Goal: Information Seeking & Learning: Check status

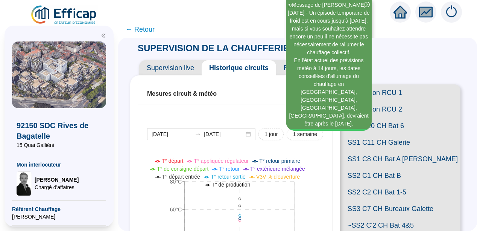
click at [102, 37] on icon "double-left" at bounding box center [103, 35] width 5 height 5
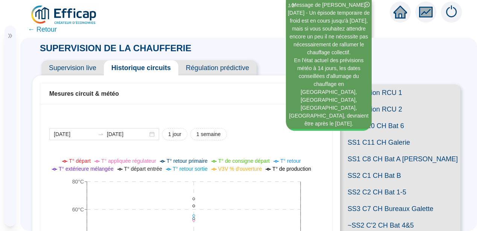
click at [8, 37] on icon "double-right" at bounding box center [10, 35] width 5 height 5
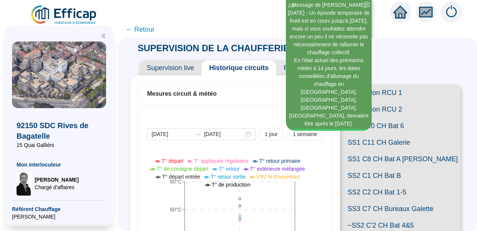
click at [103, 36] on icon "double-left" at bounding box center [103, 35] width 5 height 5
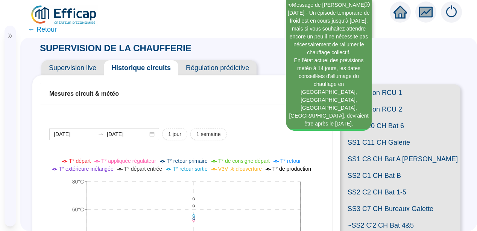
click at [45, 31] on span "← Retour" at bounding box center [42, 29] width 29 height 11
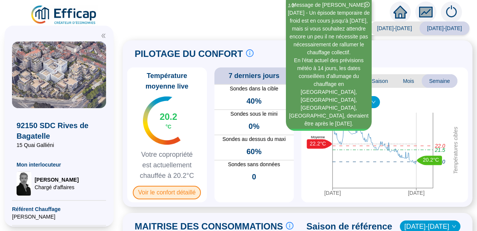
click at [166, 190] on span "Voir le confort détaillé" at bounding box center [167, 193] width 68 height 14
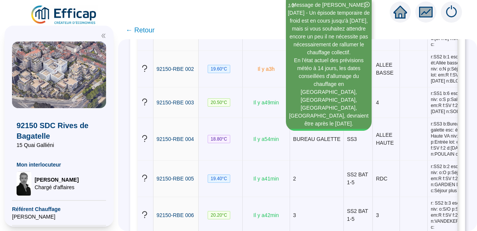
scroll to position [196, 0]
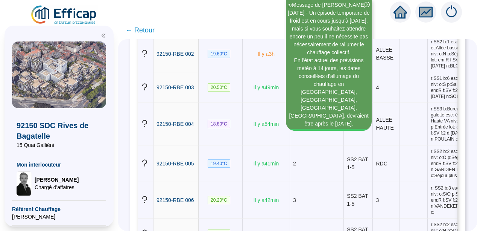
click at [102, 37] on icon "double-left" at bounding box center [103, 35] width 5 height 5
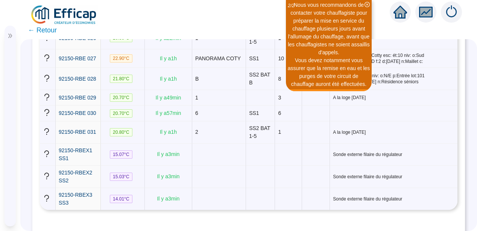
scroll to position [668, 0]
